Goal: Information Seeking & Learning: Learn about a topic

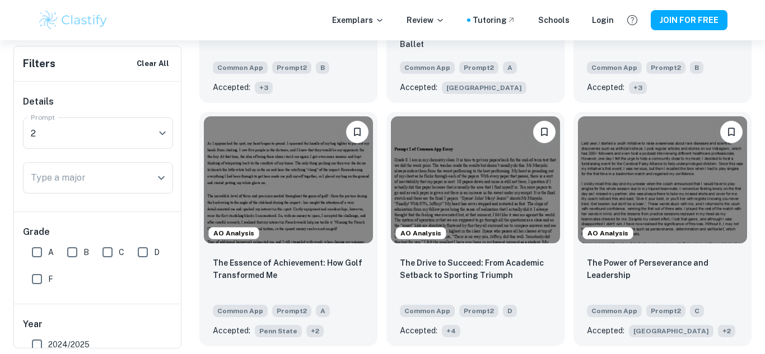
scroll to position [542, 0]
checkbox input "true"
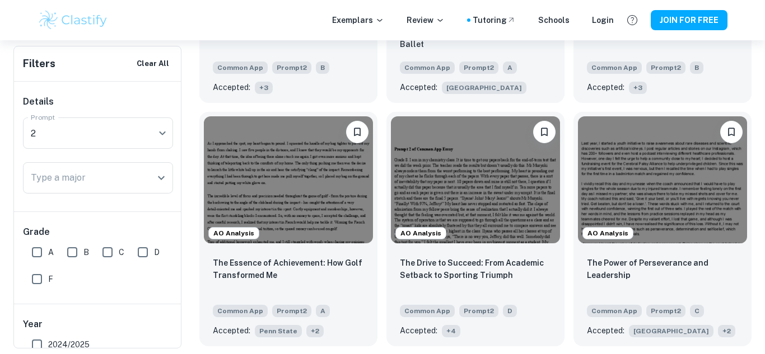
checkbox input "true"
click at [32, 248] on input "A" at bounding box center [37, 252] width 22 height 22
checkbox input "true"
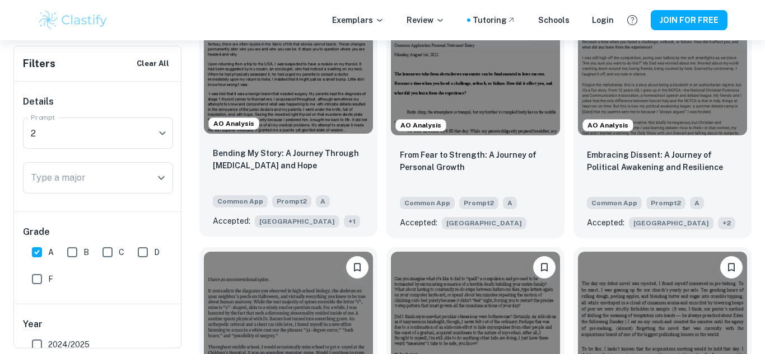
scroll to position [649, 0]
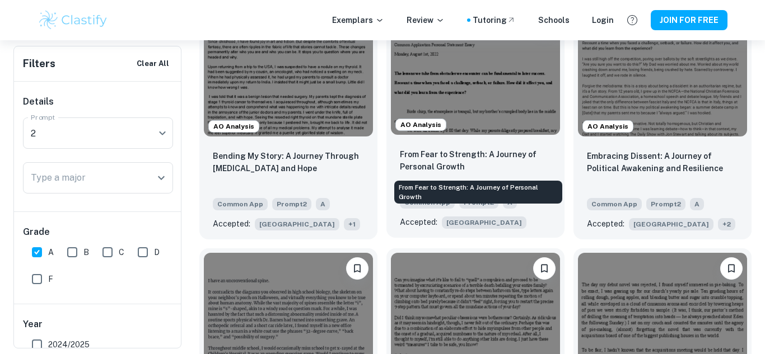
click at [431, 157] on p "From Fear to Strength: A Journey of Personal Growth" at bounding box center [475, 160] width 151 height 25
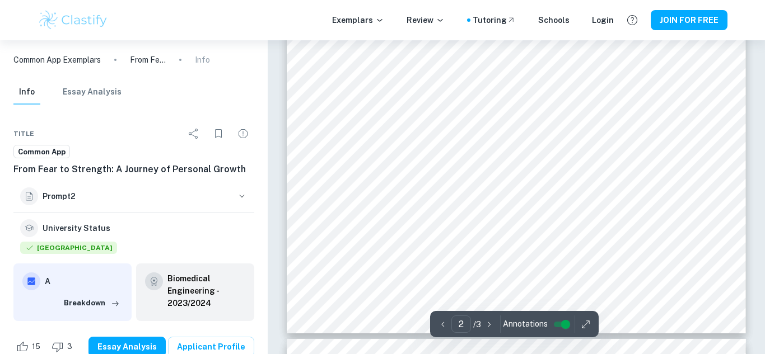
scroll to position [980, 0]
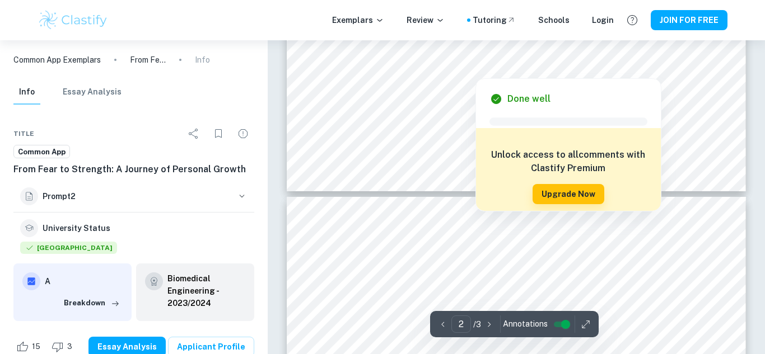
type input "3"
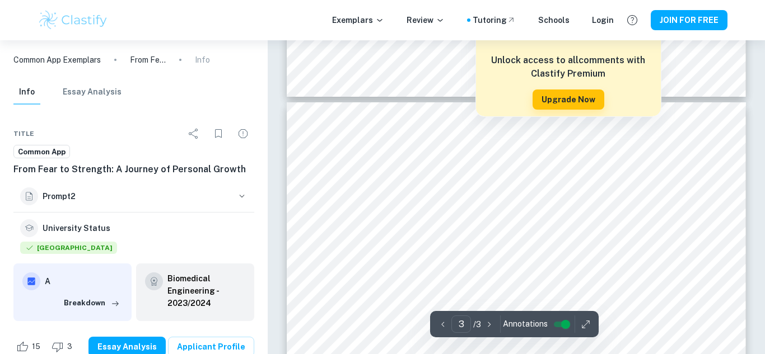
scroll to position [1224, 0]
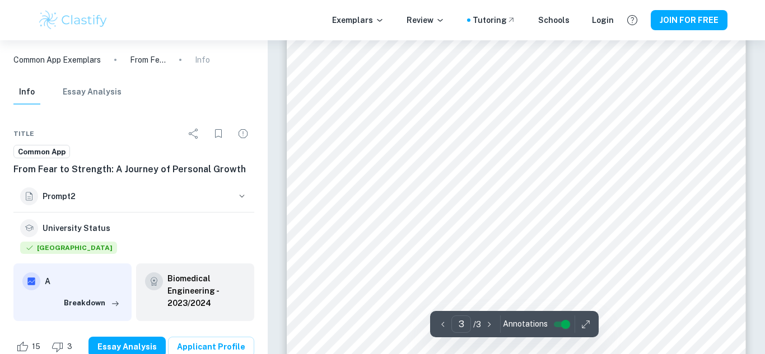
scroll to position [1574, 0]
